Goal: Transaction & Acquisition: Download file/media

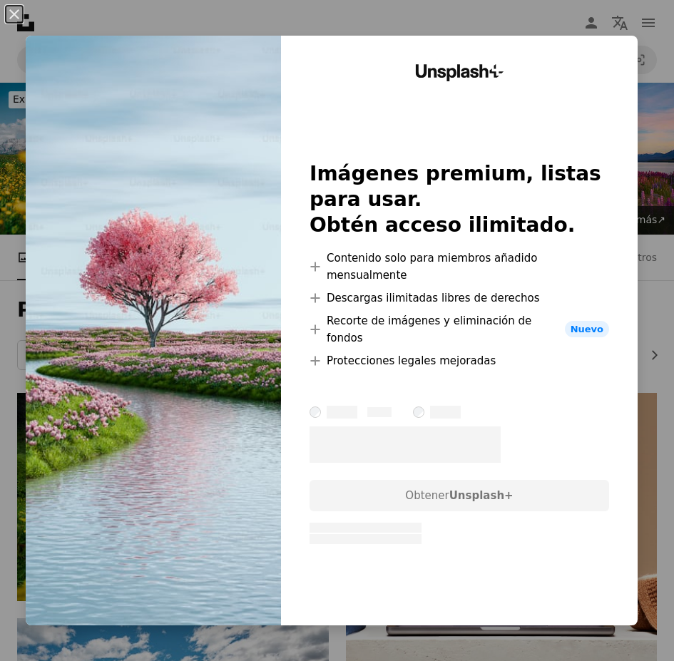
scroll to position [570, 0]
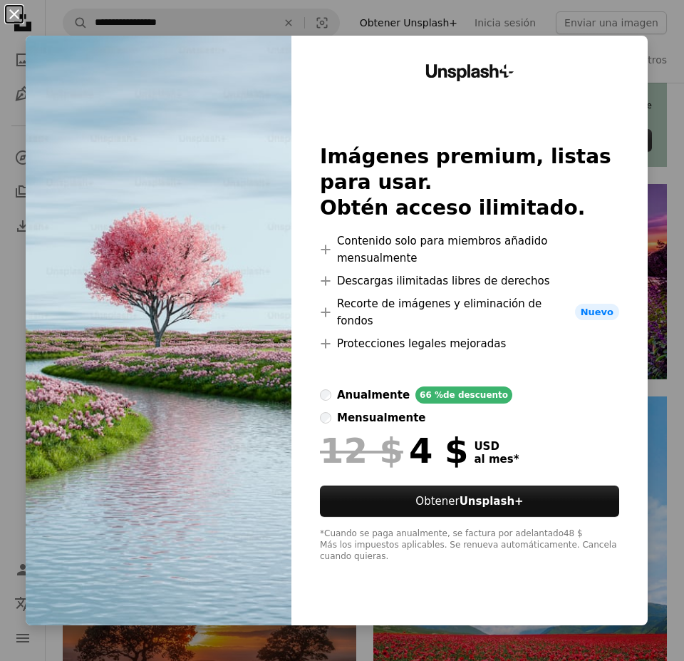
click at [9, 12] on button "An X shape" at bounding box center [14, 14] width 17 height 17
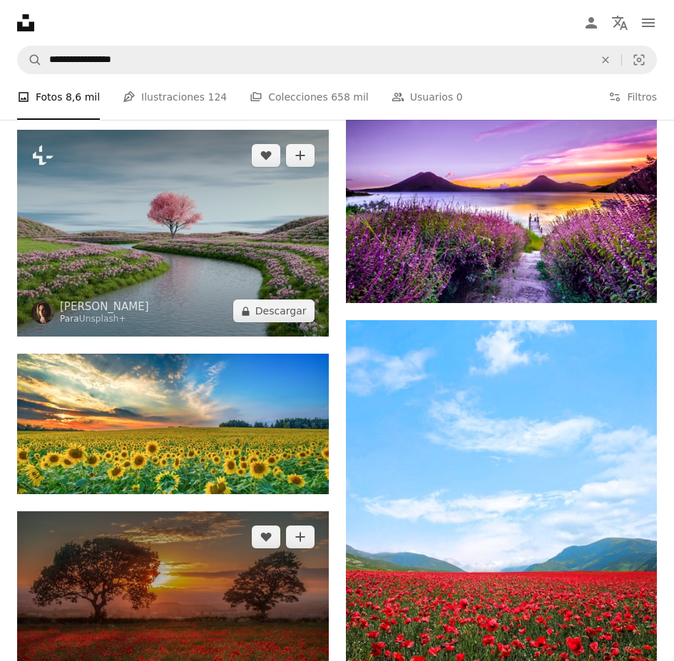
scroll to position [784, 0]
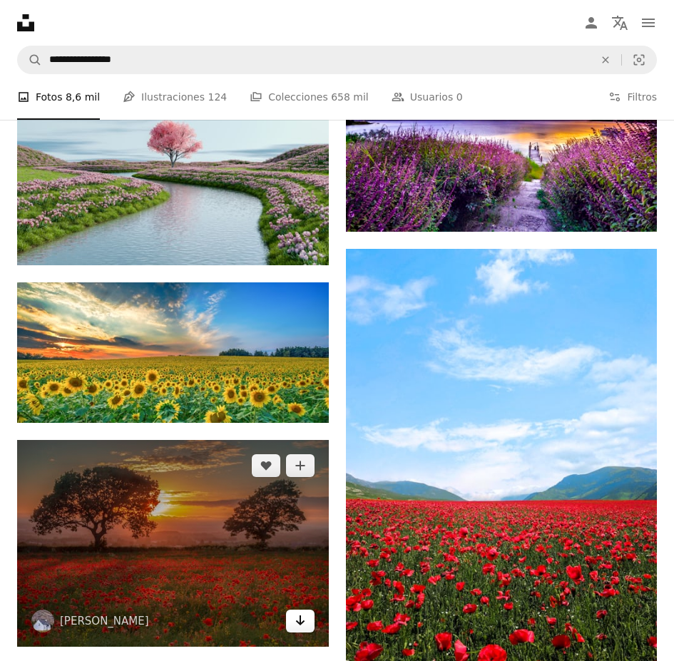
click at [304, 615] on icon "Descargar" at bounding box center [299, 620] width 9 height 10
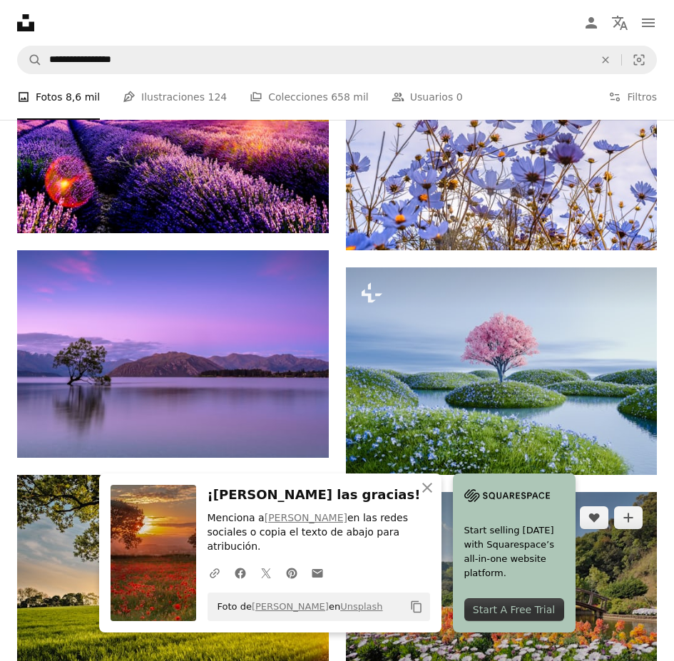
scroll to position [1426, 0]
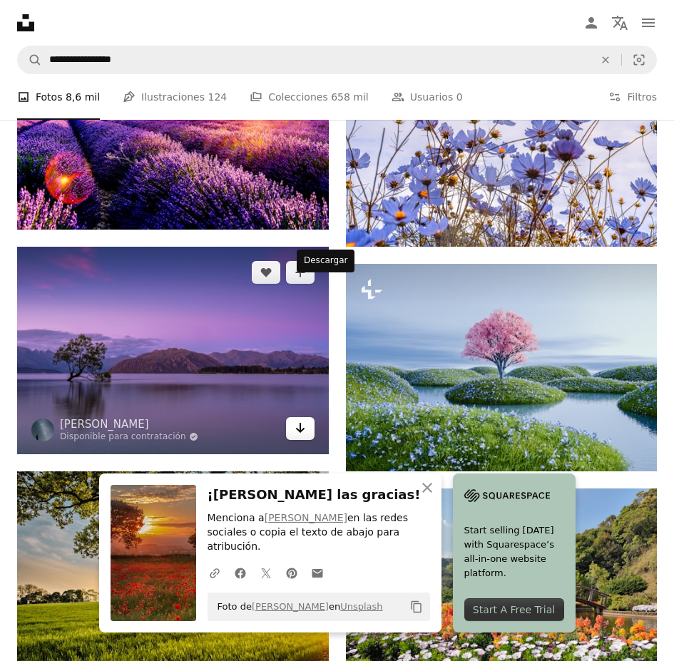
click at [306, 419] on icon "Arrow pointing down" at bounding box center [299, 427] width 11 height 17
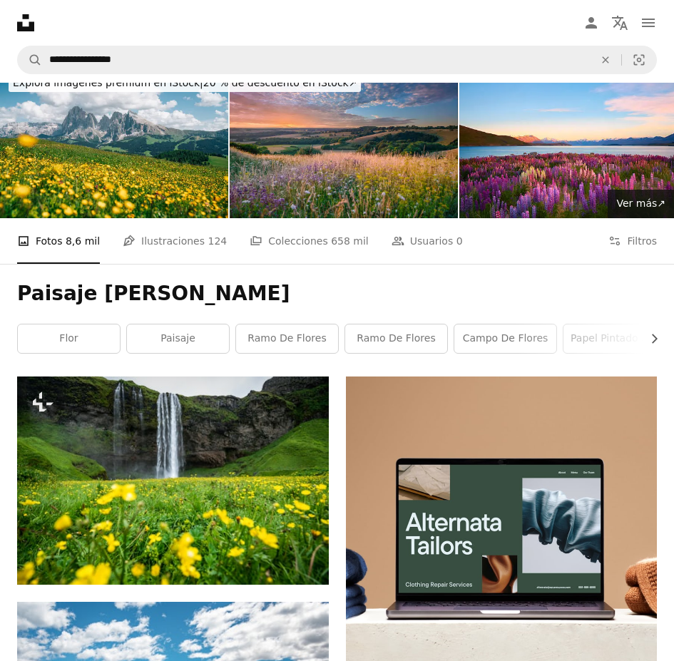
scroll to position [0, 0]
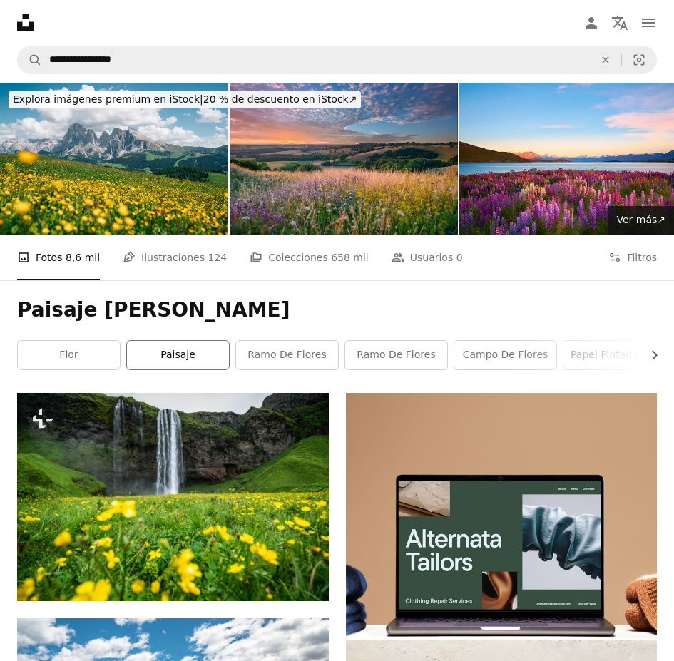
click at [223, 341] on link "paisaje" at bounding box center [178, 355] width 102 height 29
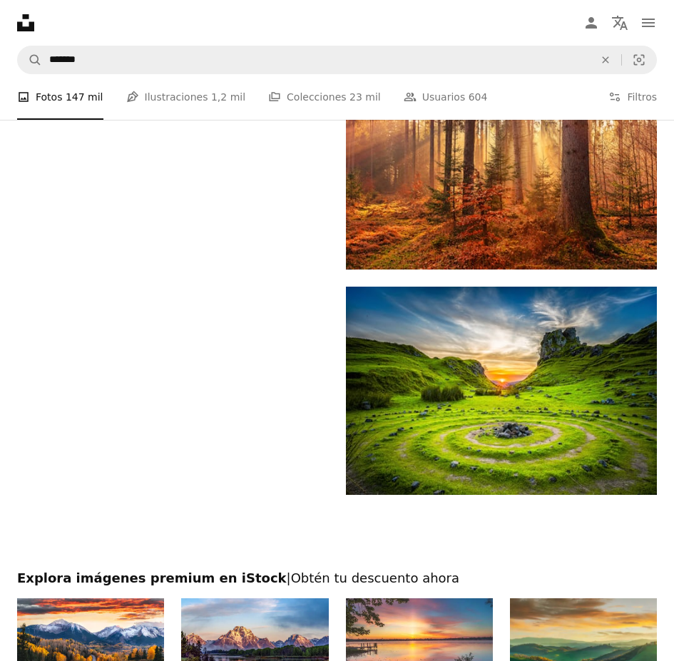
scroll to position [2424, 0]
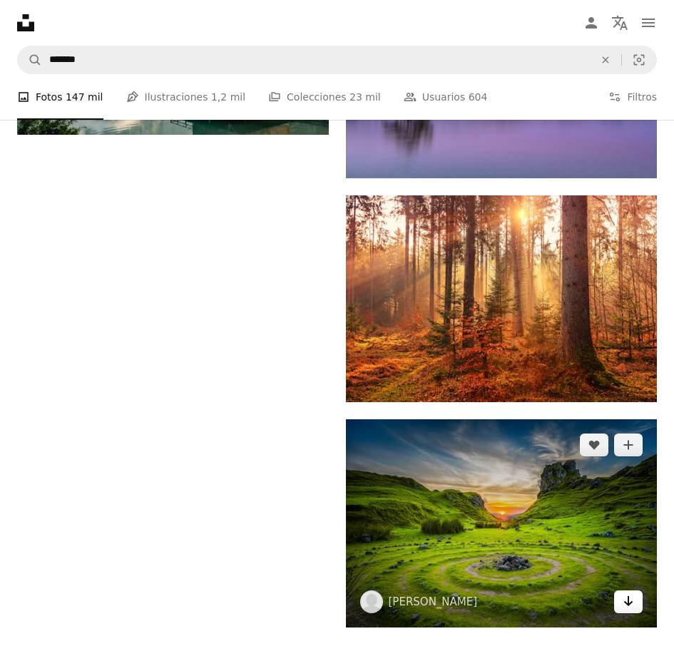
click at [630, 592] on icon "Arrow pointing down" at bounding box center [627, 600] width 11 height 17
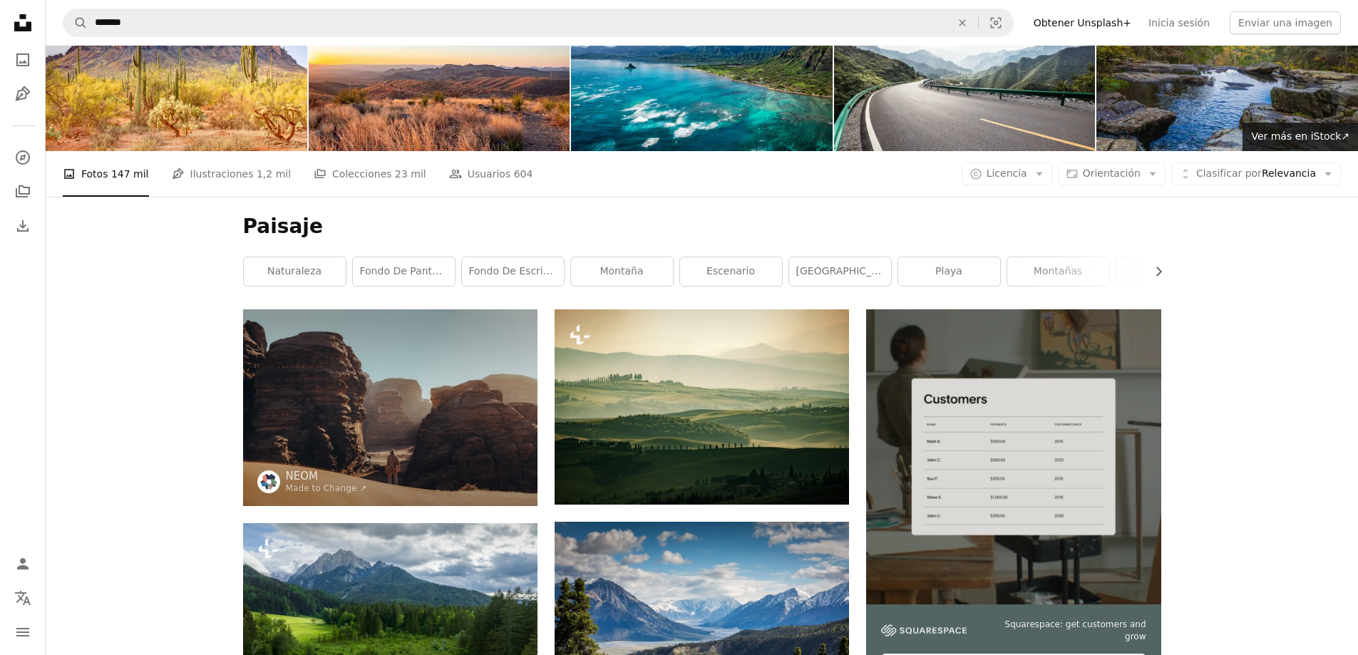
scroll to position [0, 0]
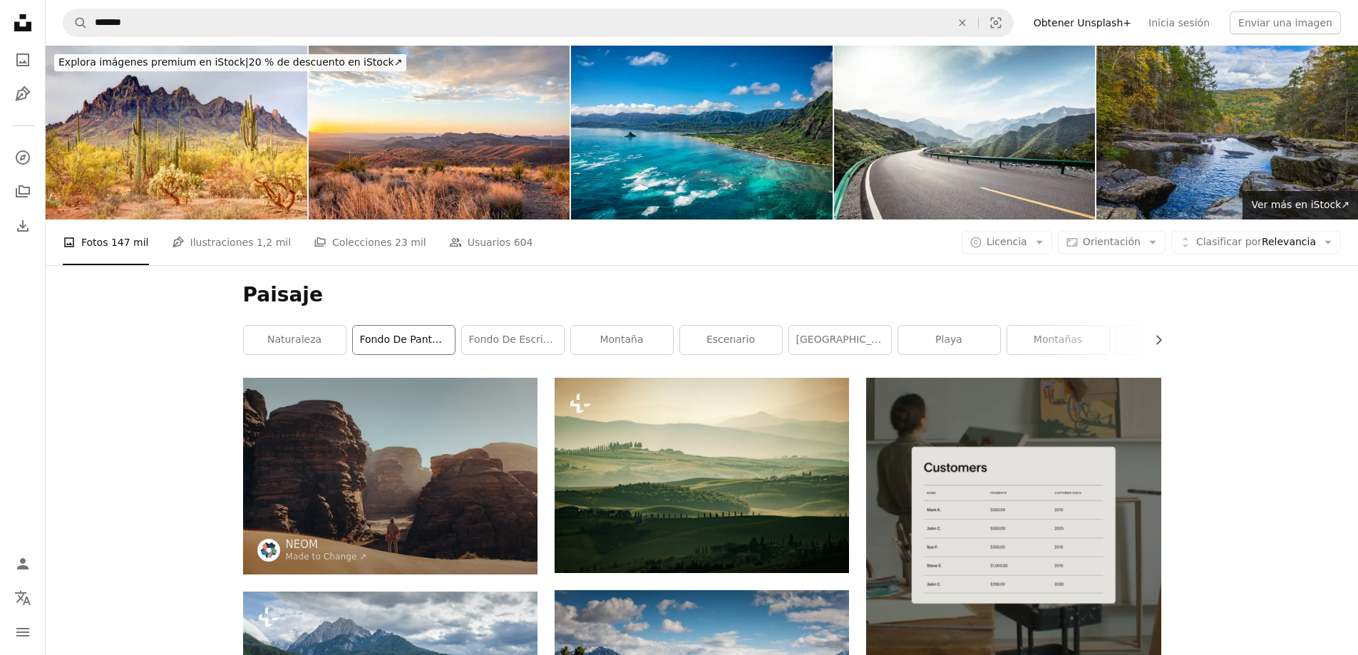
click at [392, 344] on link "Fondo de pantalla de 8k" at bounding box center [404, 340] width 102 height 29
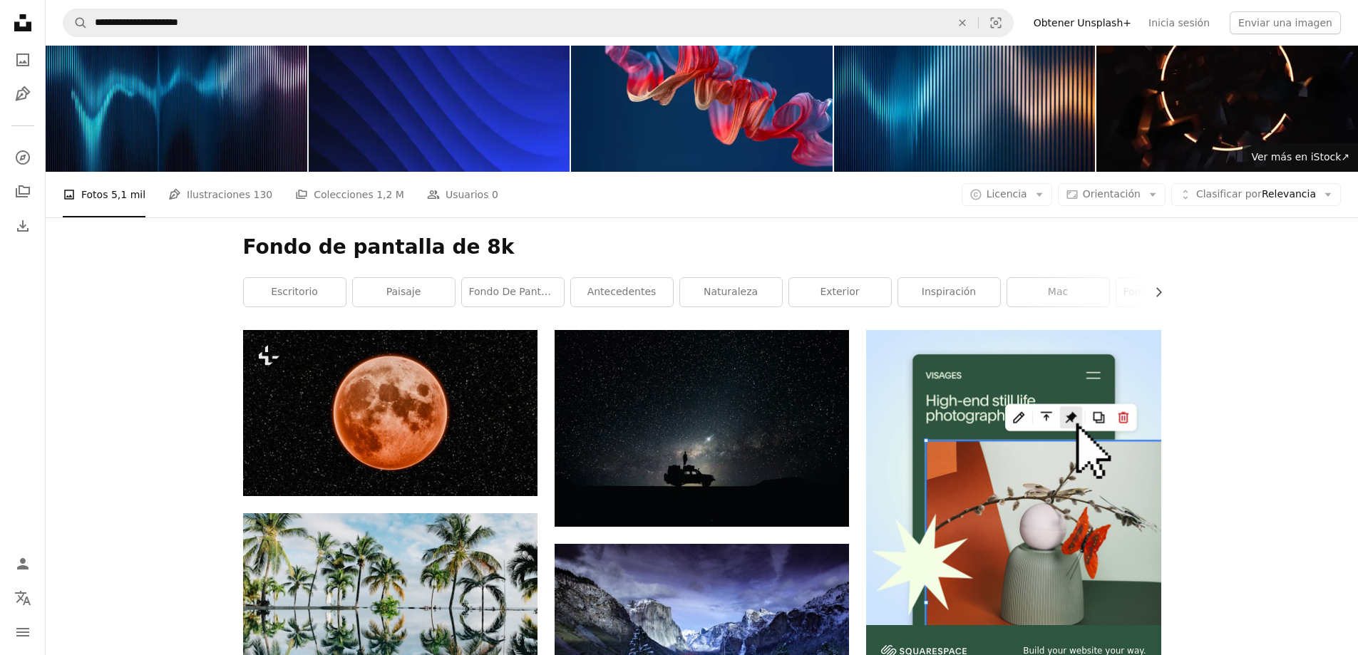
scroll to position [71, 0]
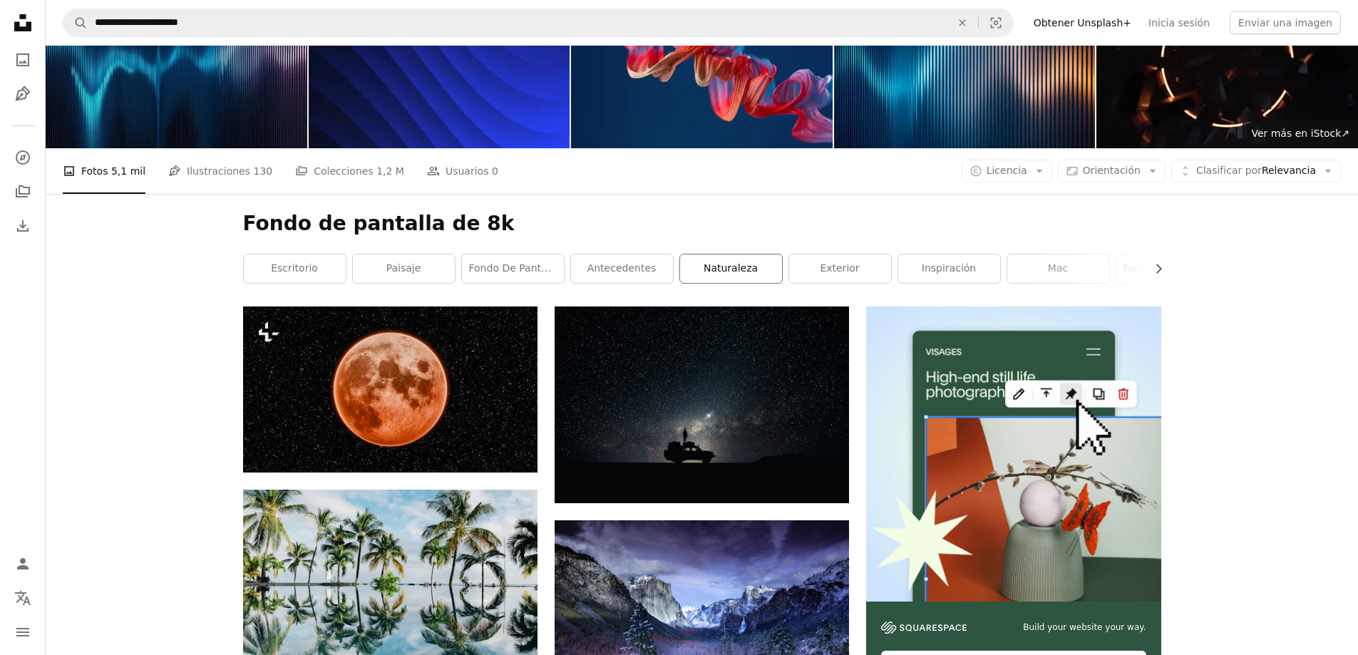
click at [673, 265] on link "naturaleza" at bounding box center [731, 269] width 102 height 29
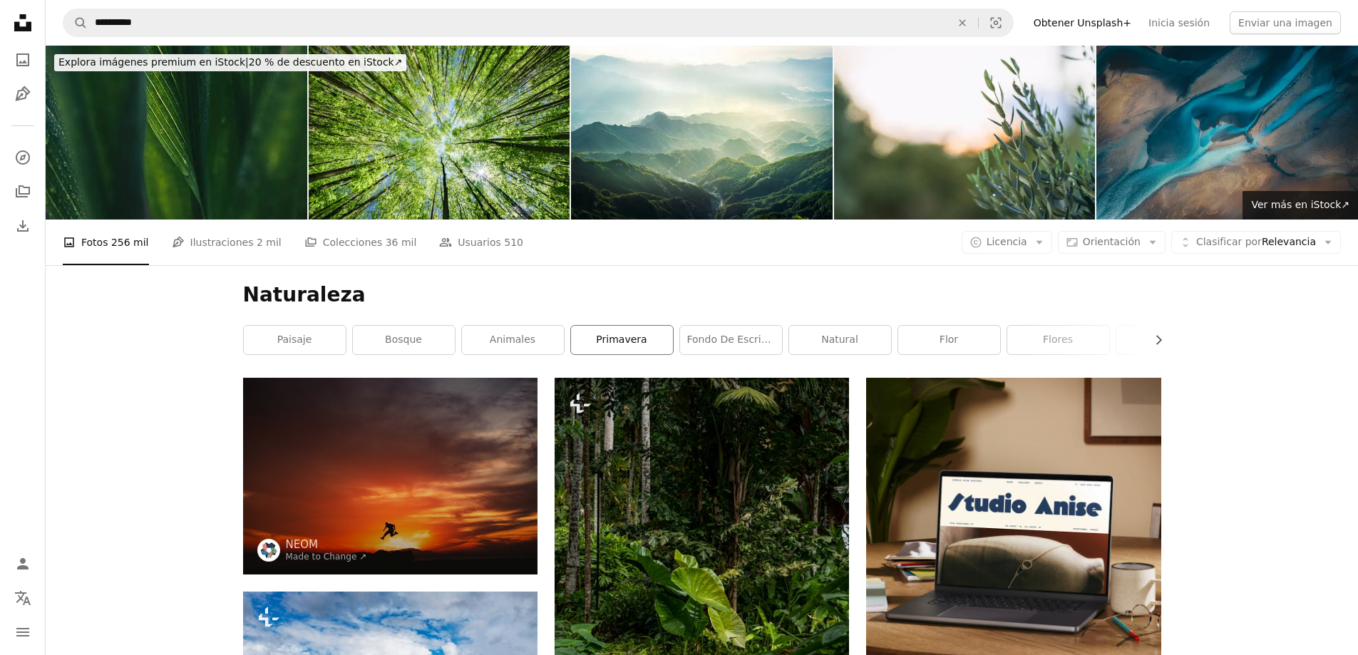
click at [627, 343] on link "primavera" at bounding box center [622, 340] width 102 height 29
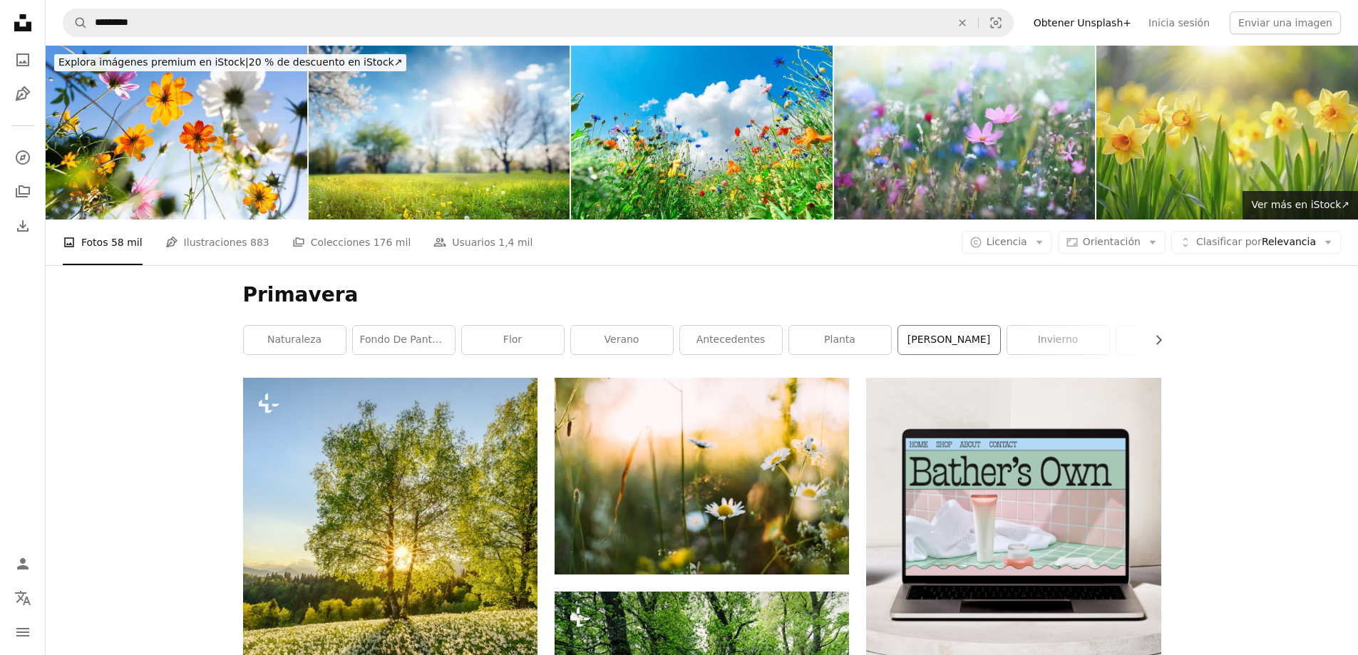
click at [673, 341] on link "[PERSON_NAME]" at bounding box center [949, 340] width 102 height 29
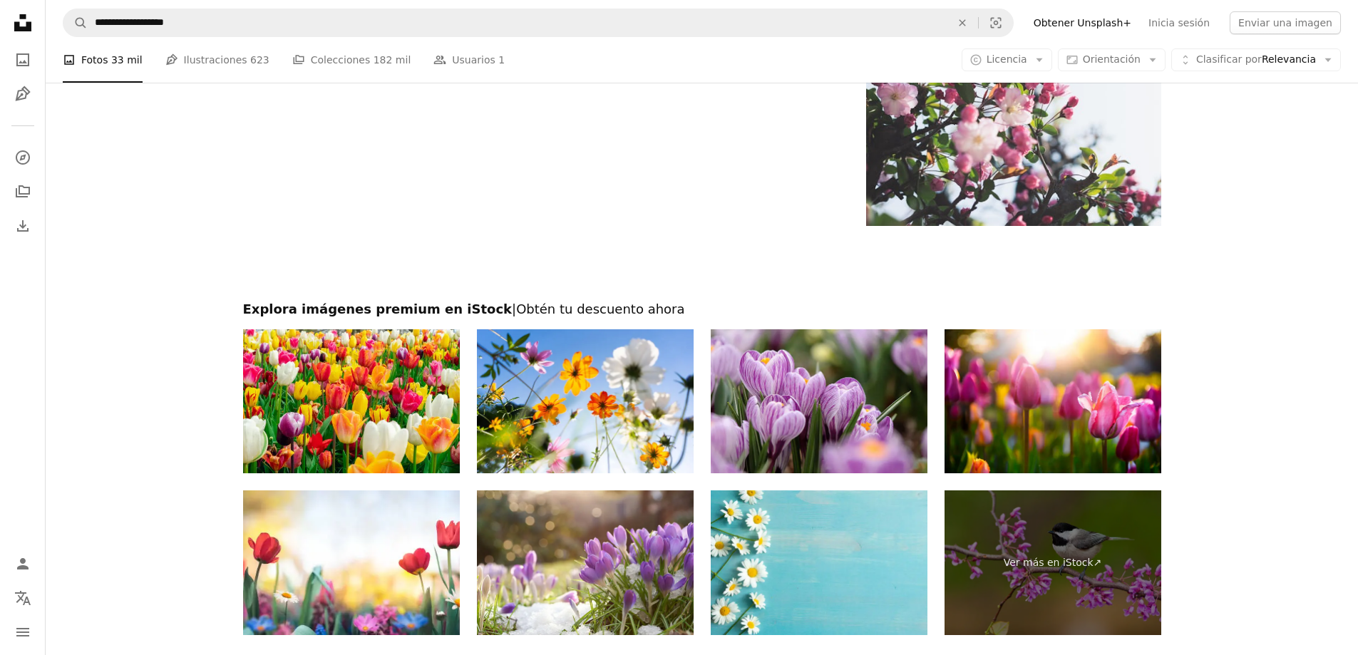
scroll to position [3241, 0]
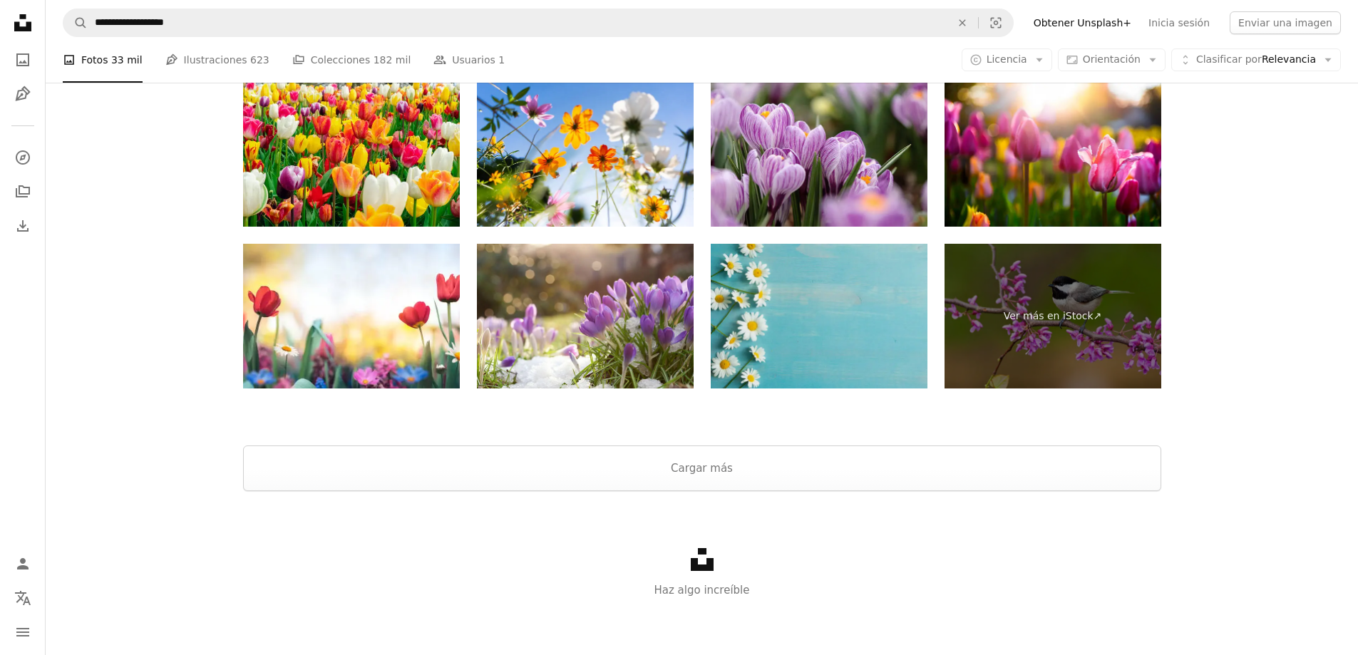
click at [673, 350] on img at bounding box center [819, 316] width 217 height 145
